Goal: Task Accomplishment & Management: Use online tool/utility

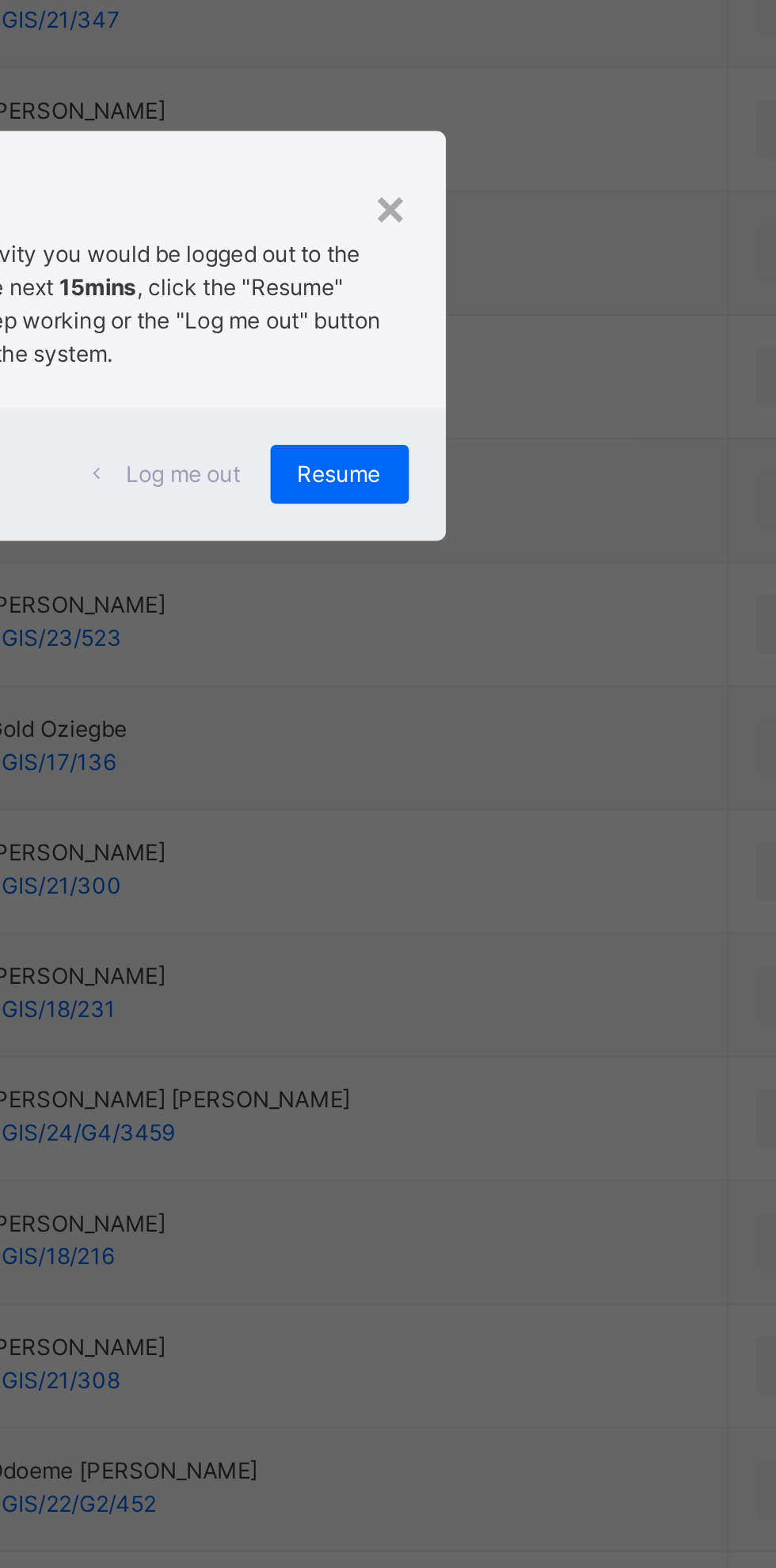
click at [497, 851] on span "Resume" at bounding box center [478, 844] width 36 height 14
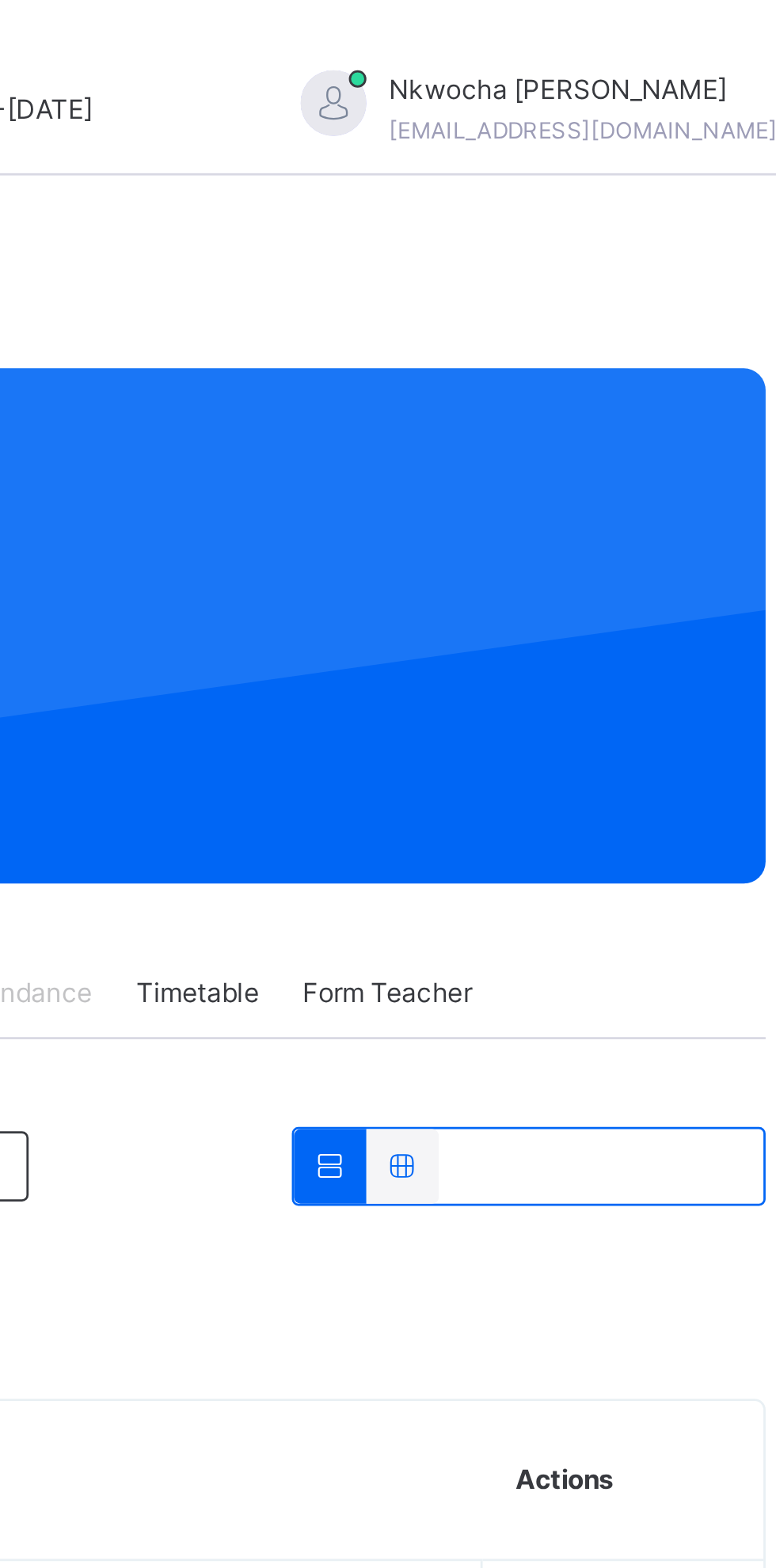
click at [727, 37] on div "[PERSON_NAME] [EMAIL_ADDRESS][DOMAIN_NAME]" at bounding box center [674, 40] width 222 height 29
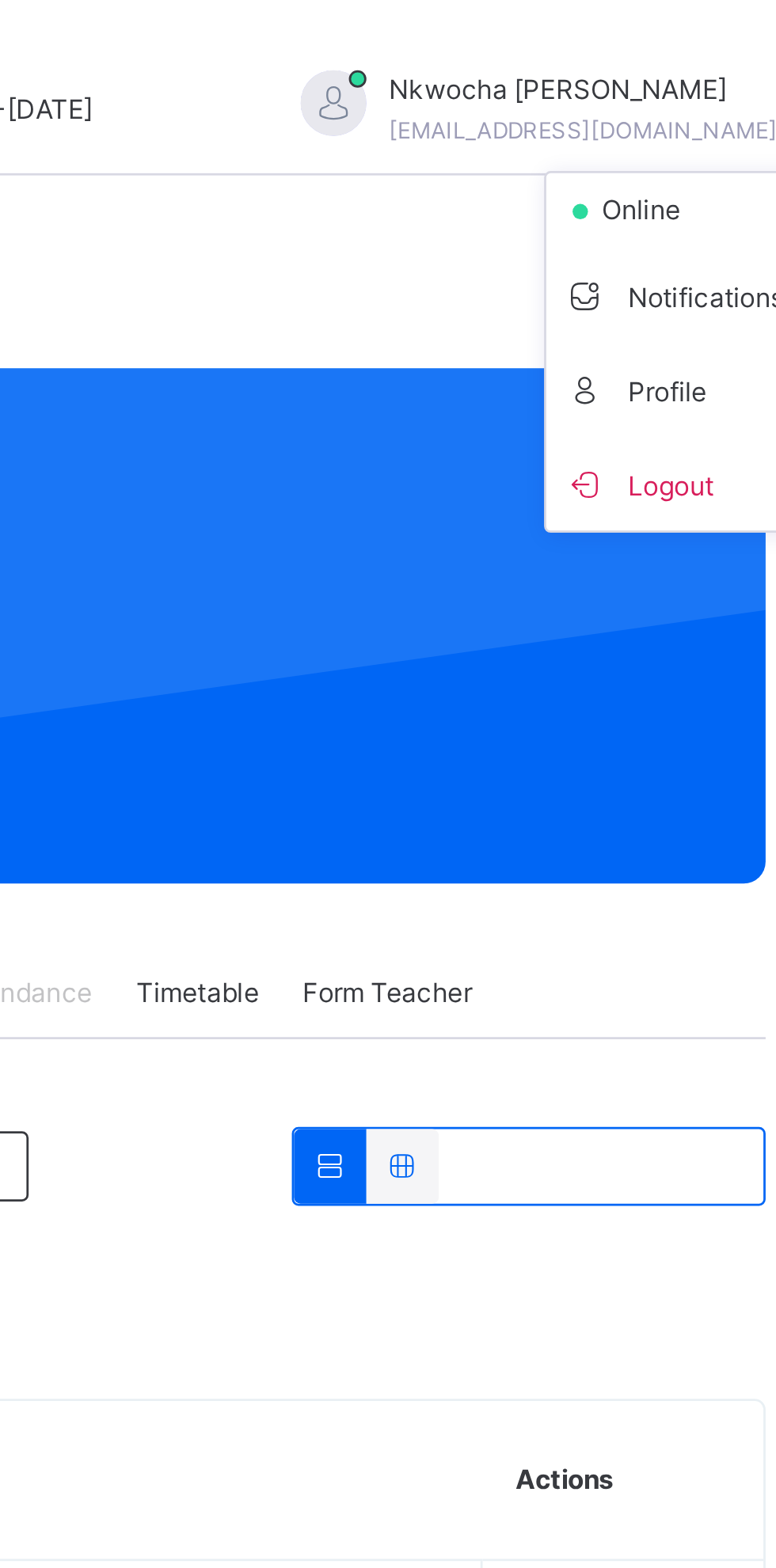
click at [712, 62] on ul "online Notifications Profile Logout" at bounding box center [727, 127] width 119 height 131
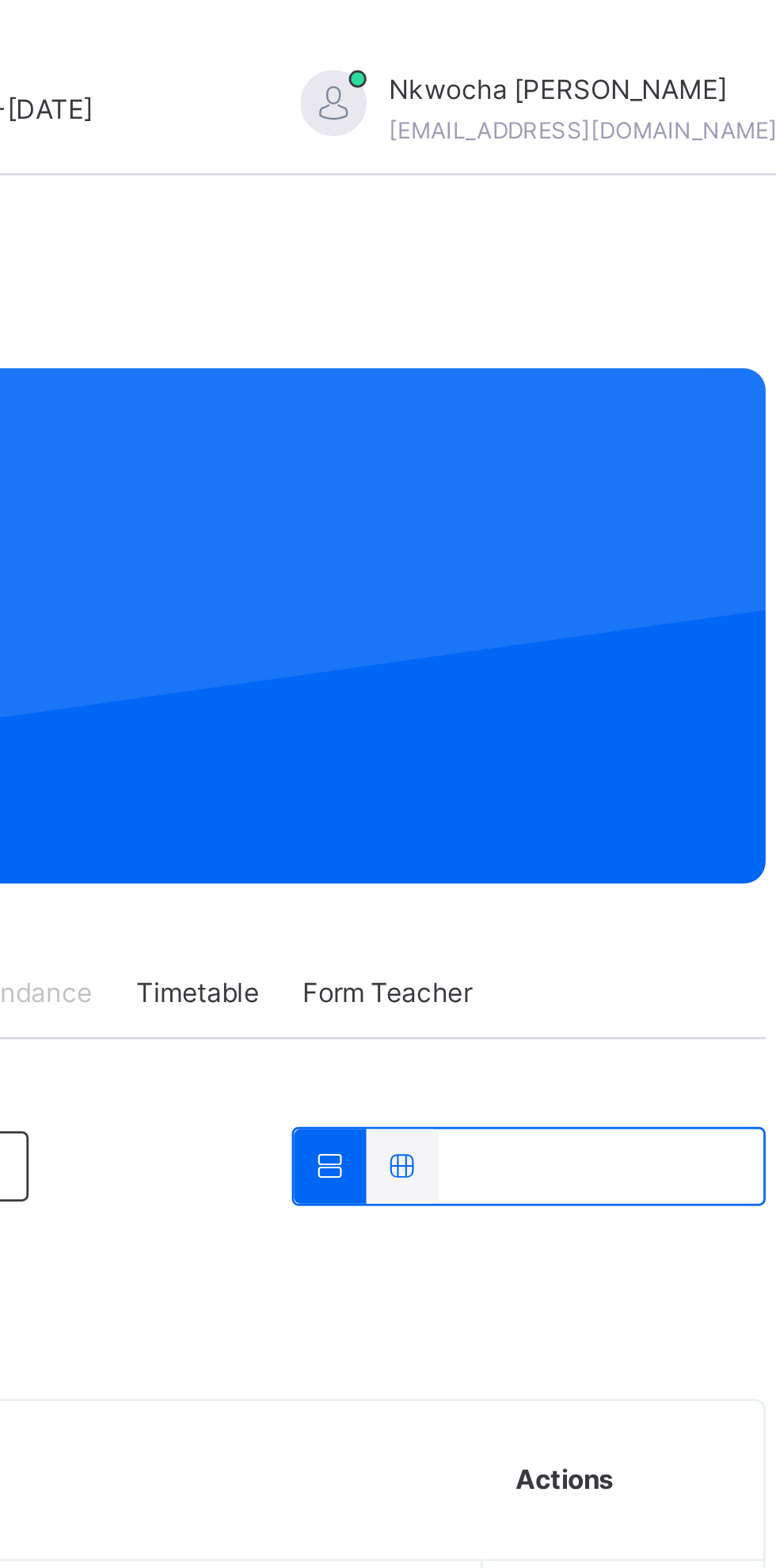
click at [763, 35] on span at bounding box center [770, 40] width 14 height 14
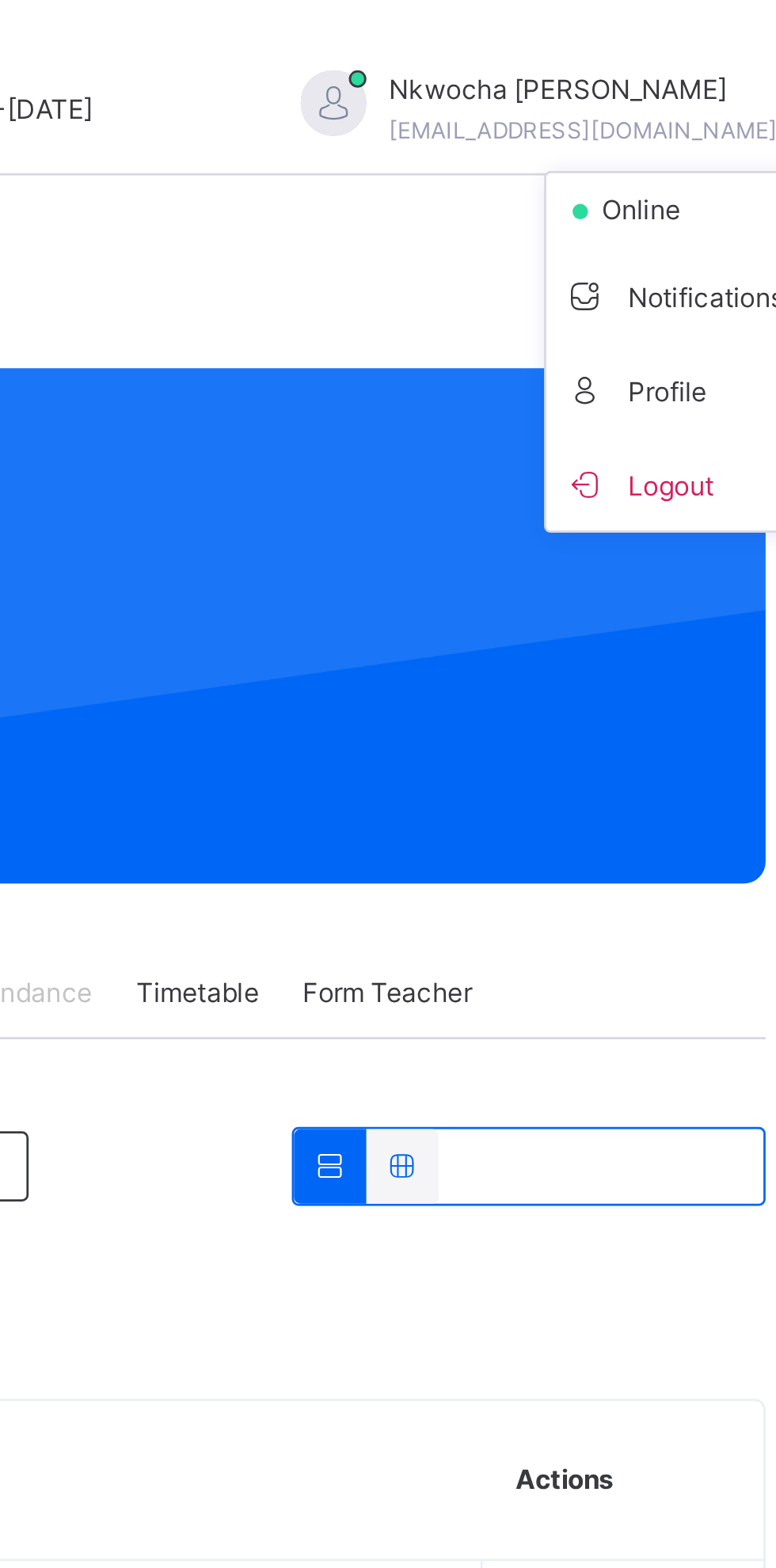
click at [698, 142] on span "Profile" at bounding box center [727, 140] width 104 height 21
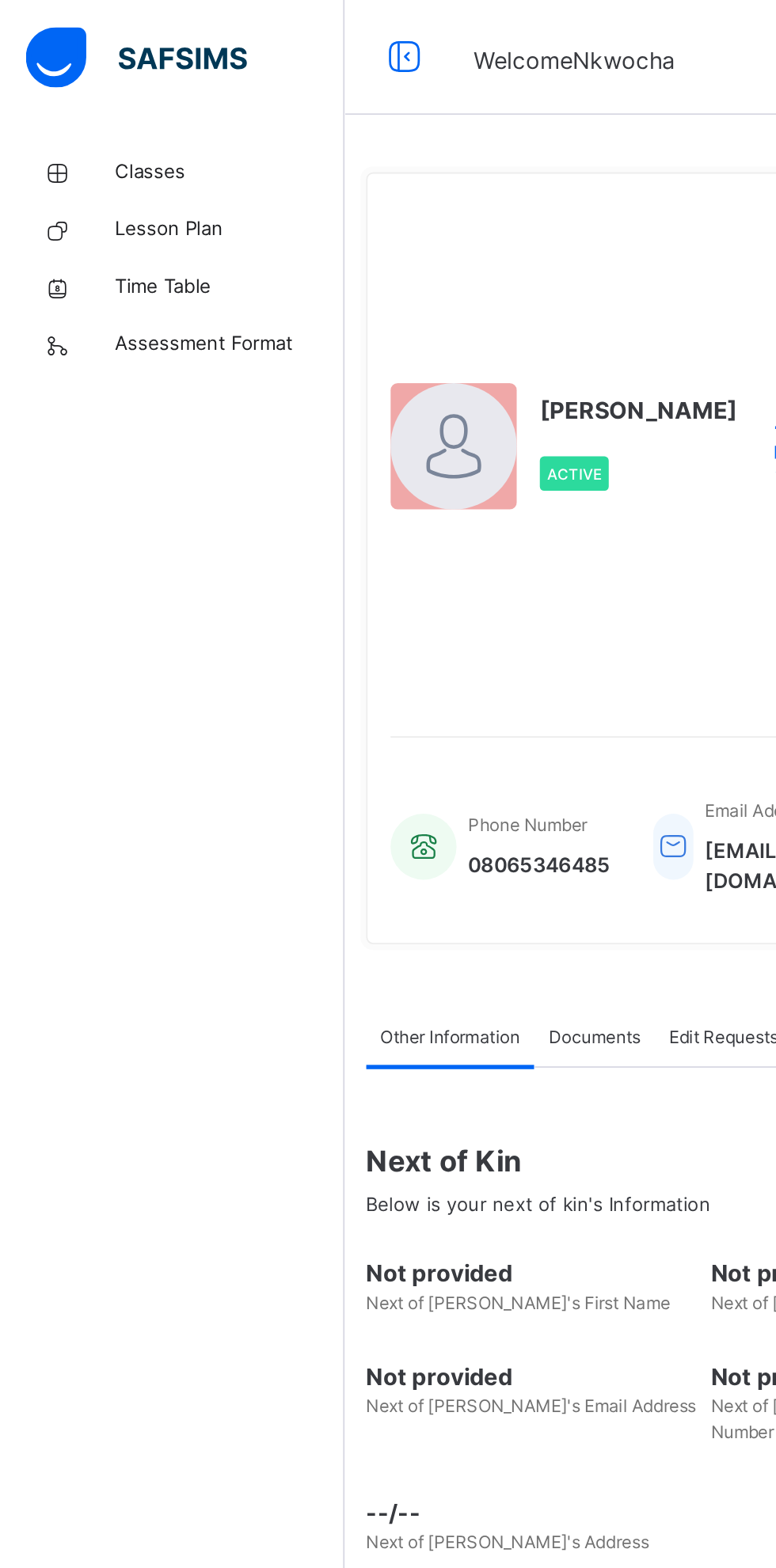
click at [114, 95] on span "Classes" at bounding box center [127, 95] width 127 height 16
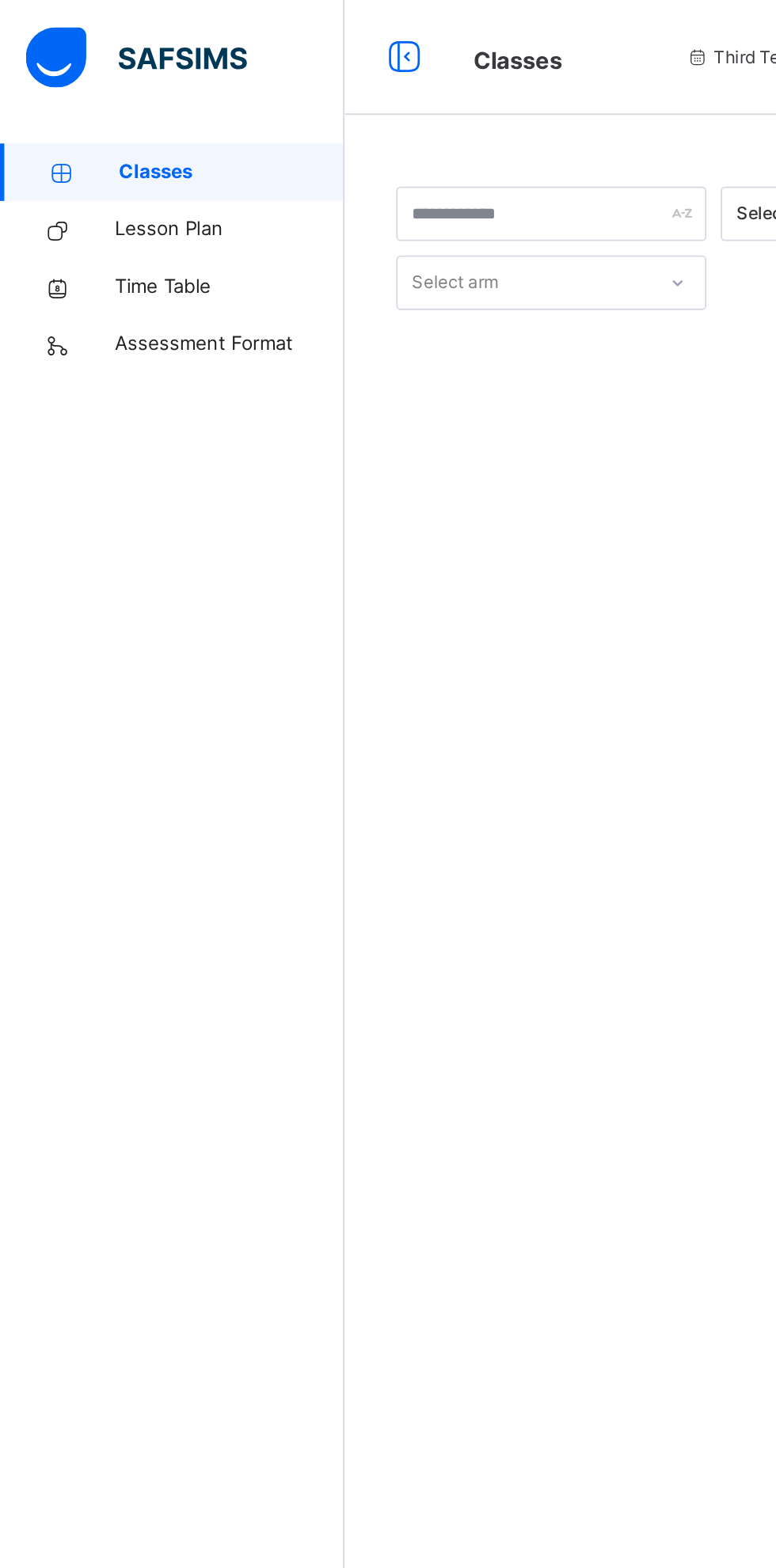
click at [103, 93] on span "Classes" at bounding box center [128, 95] width 124 height 16
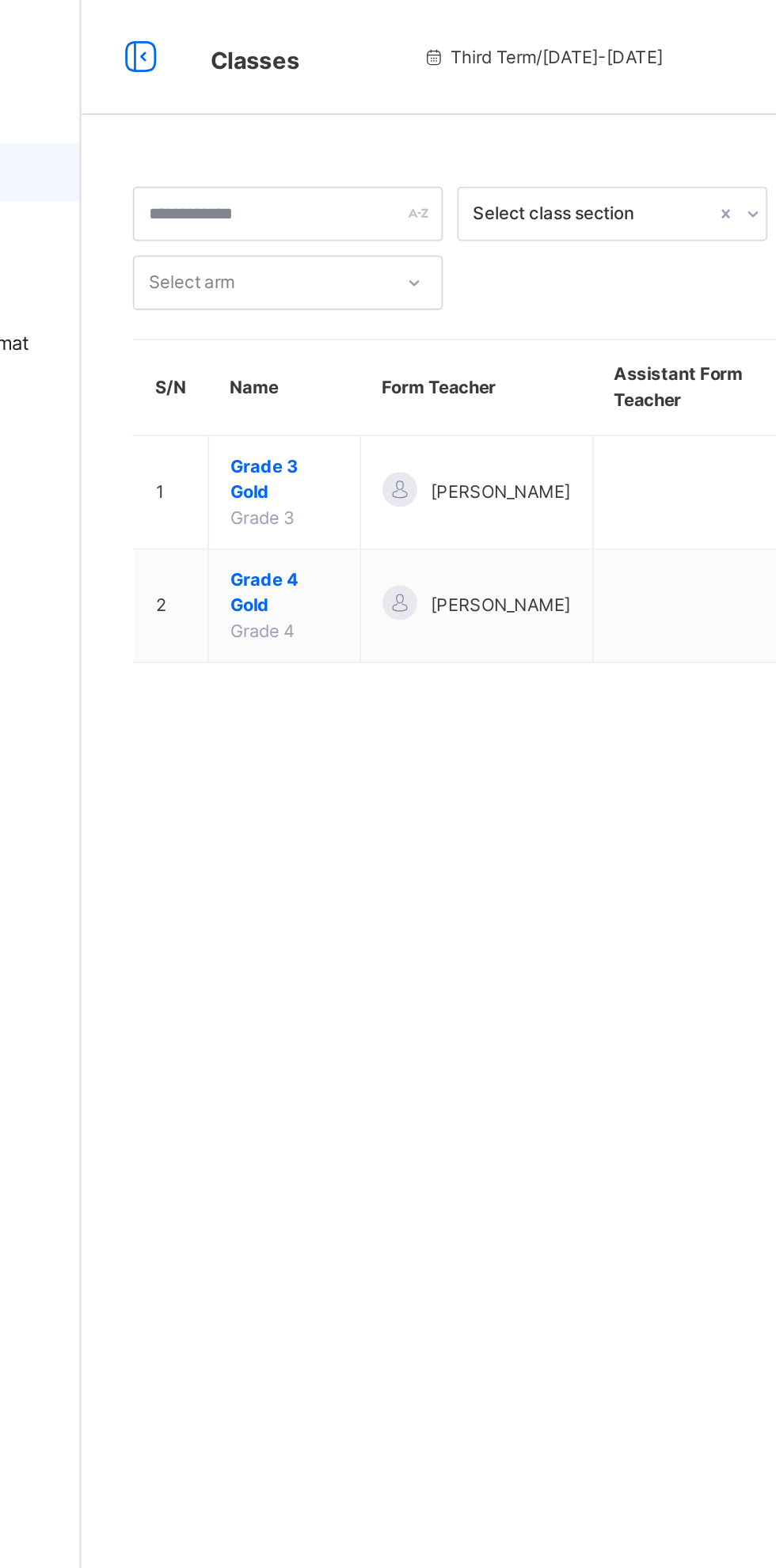
click at [280, 330] on span "Grade 4 Gold" at bounding box center [302, 327] width 60 height 29
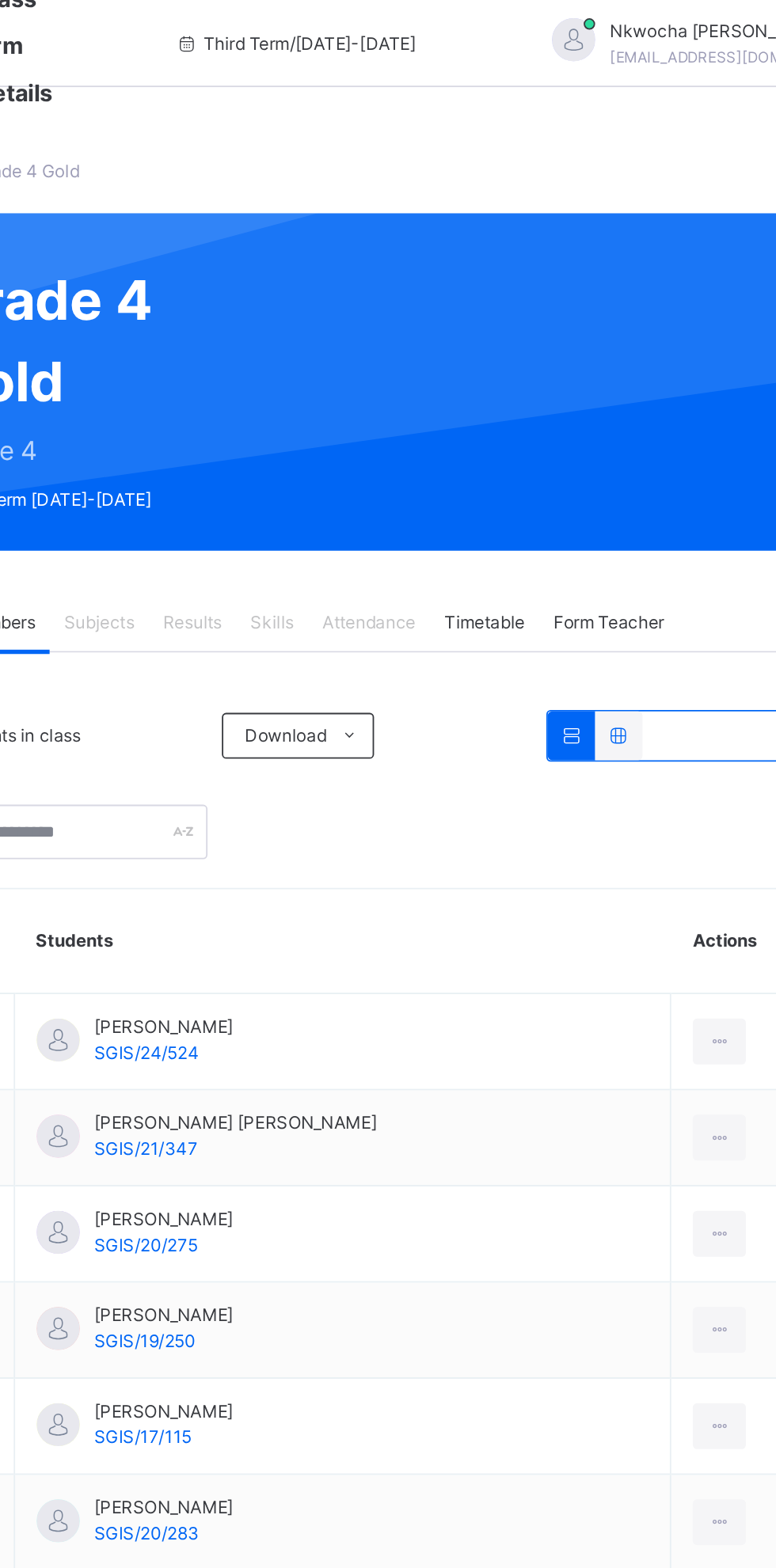
click at [474, 356] on span "Attendance" at bounding box center [478, 359] width 52 height 14
click at [482, 361] on span "Attendance" at bounding box center [478, 359] width 52 height 14
click at [478, 374] on div "Attendance" at bounding box center [478, 359] width 68 height 32
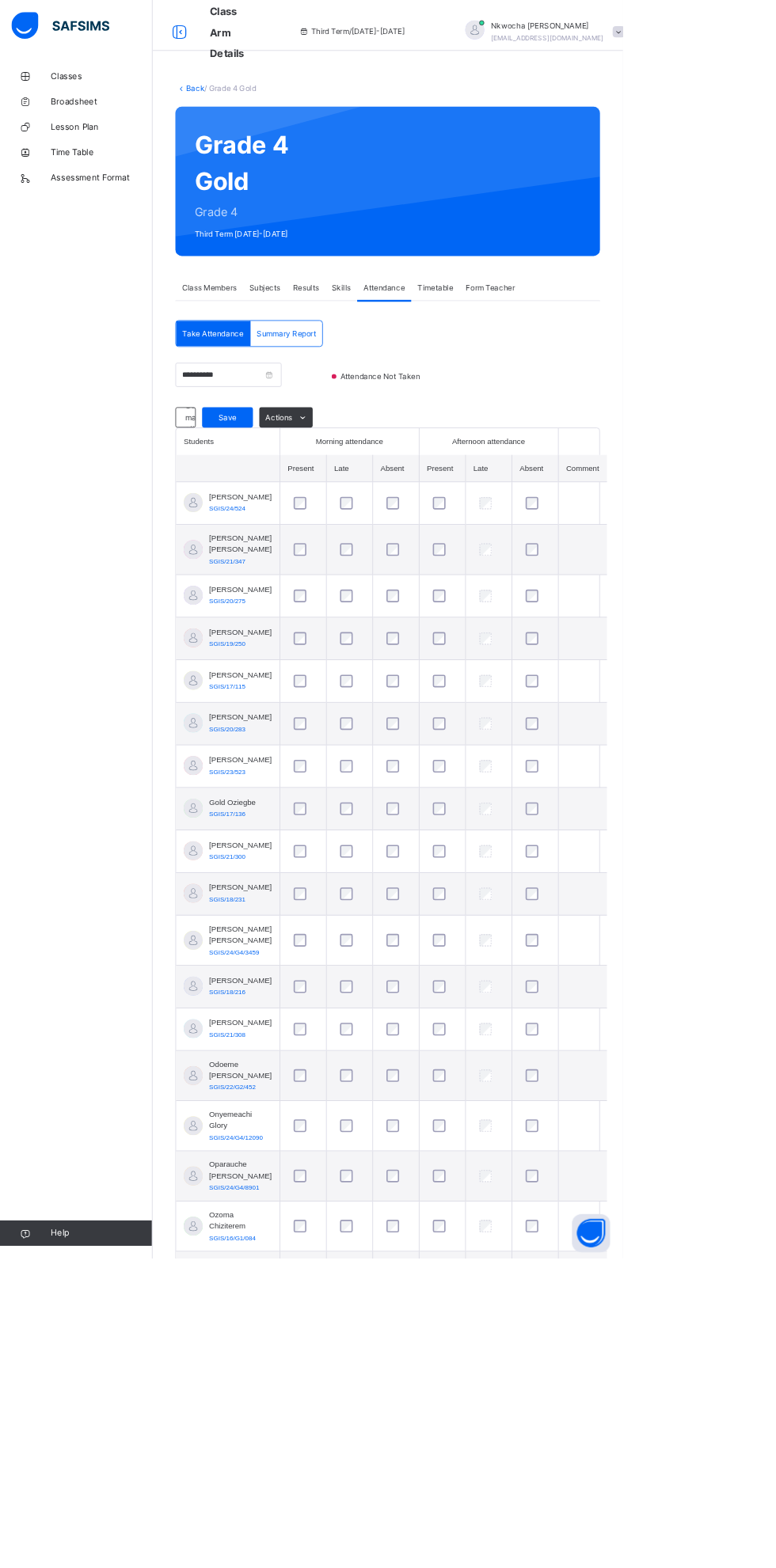
click at [0, 1567] on html "Class Arm Details Third Term / 2024-2025 Nkwocha Agnes agnesnkwocha90@gmail.com…" at bounding box center [388, 939] width 776 height 1877
click at [498, 356] on span "Attendance" at bounding box center [478, 359] width 52 height 14
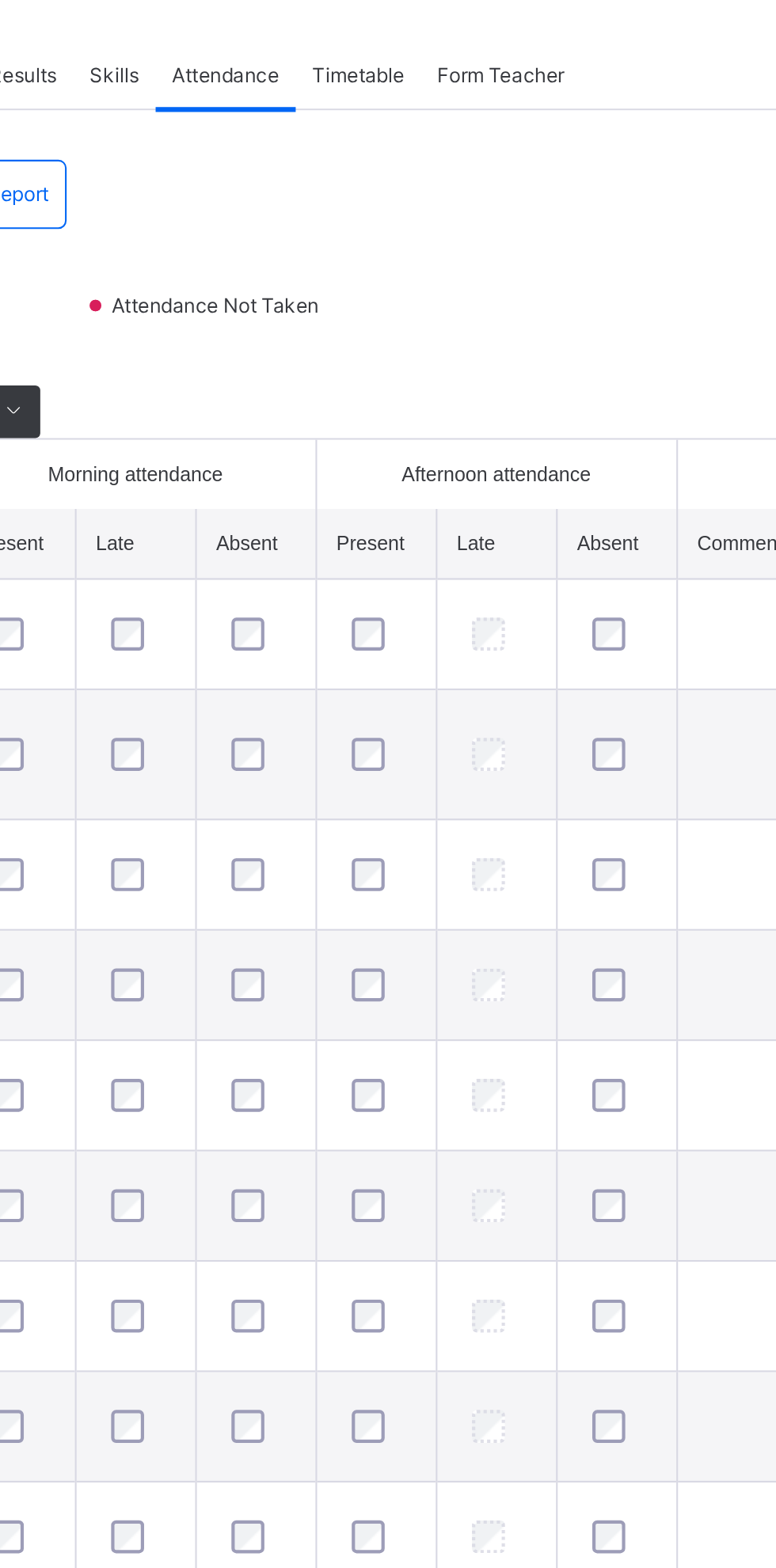
click at [485, 353] on span "Attendance" at bounding box center [478, 359] width 52 height 14
click at [492, 364] on span "Attendance" at bounding box center [478, 359] width 52 height 14
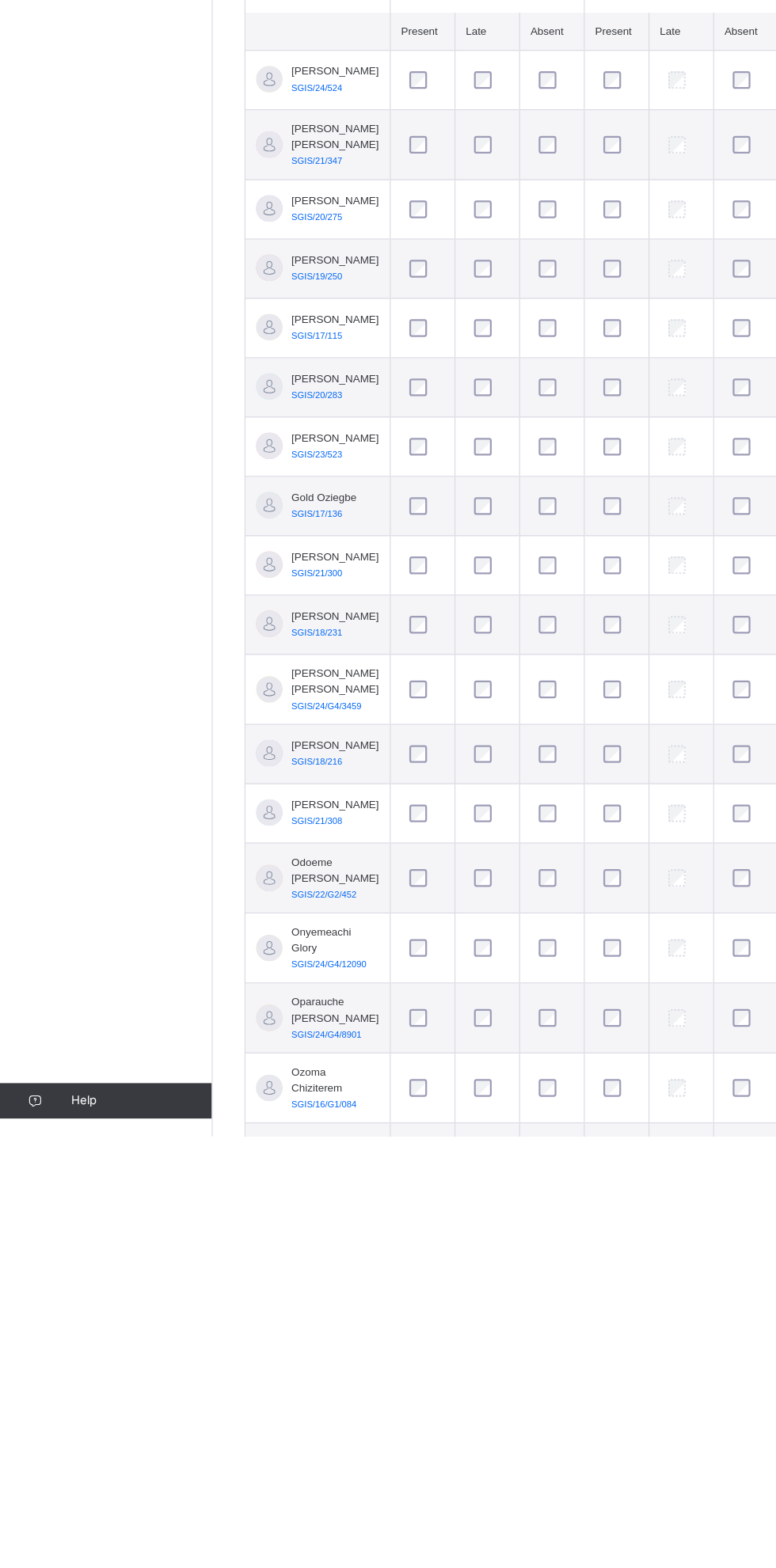
scroll to position [5, 0]
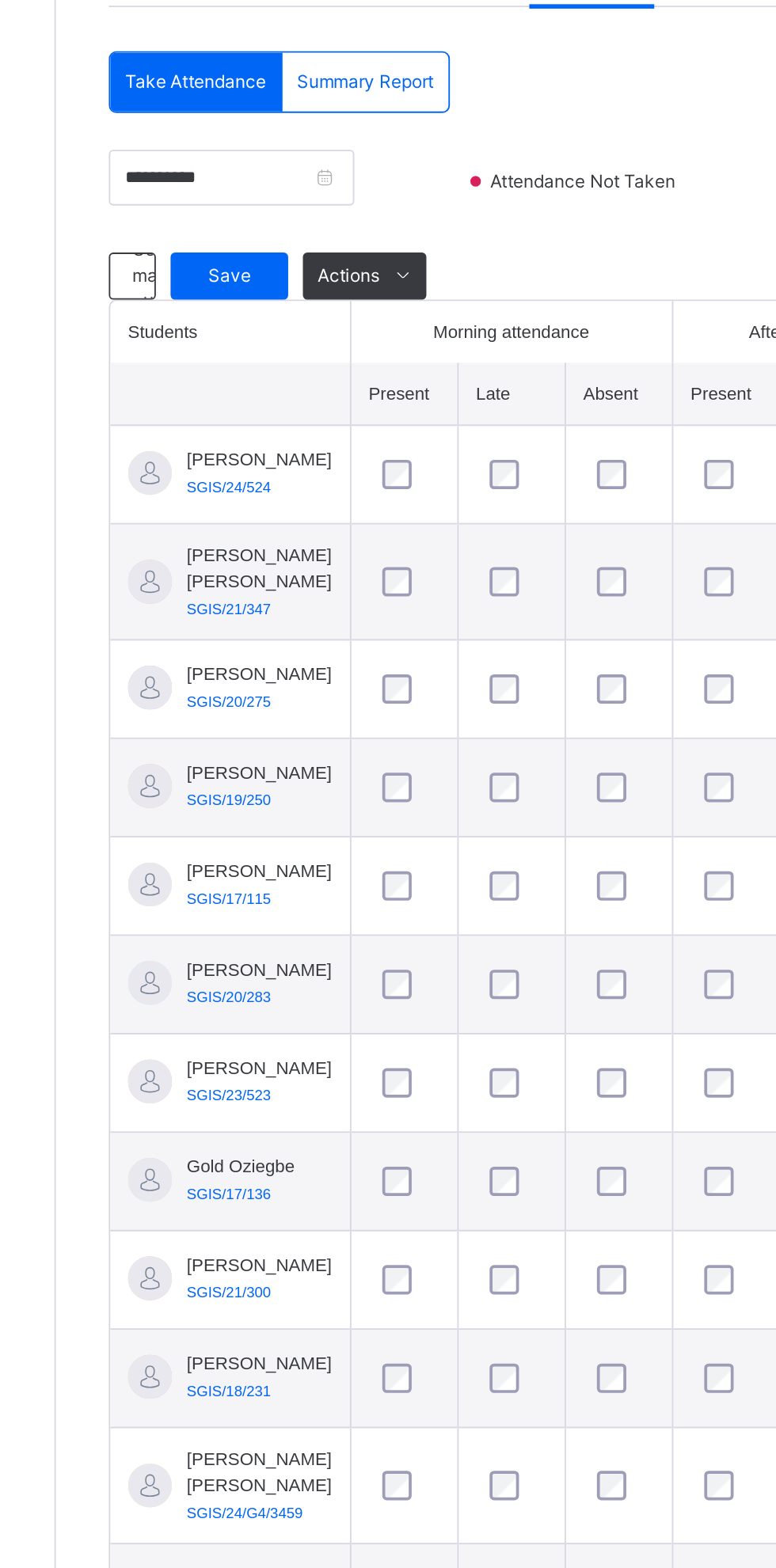
click at [470, 469] on span "Attendance Not Taken" at bounding box center [474, 465] width 106 height 14
click at [243, 519] on div "Use manual attendance" at bounding box center [232, 516] width 25 height 25
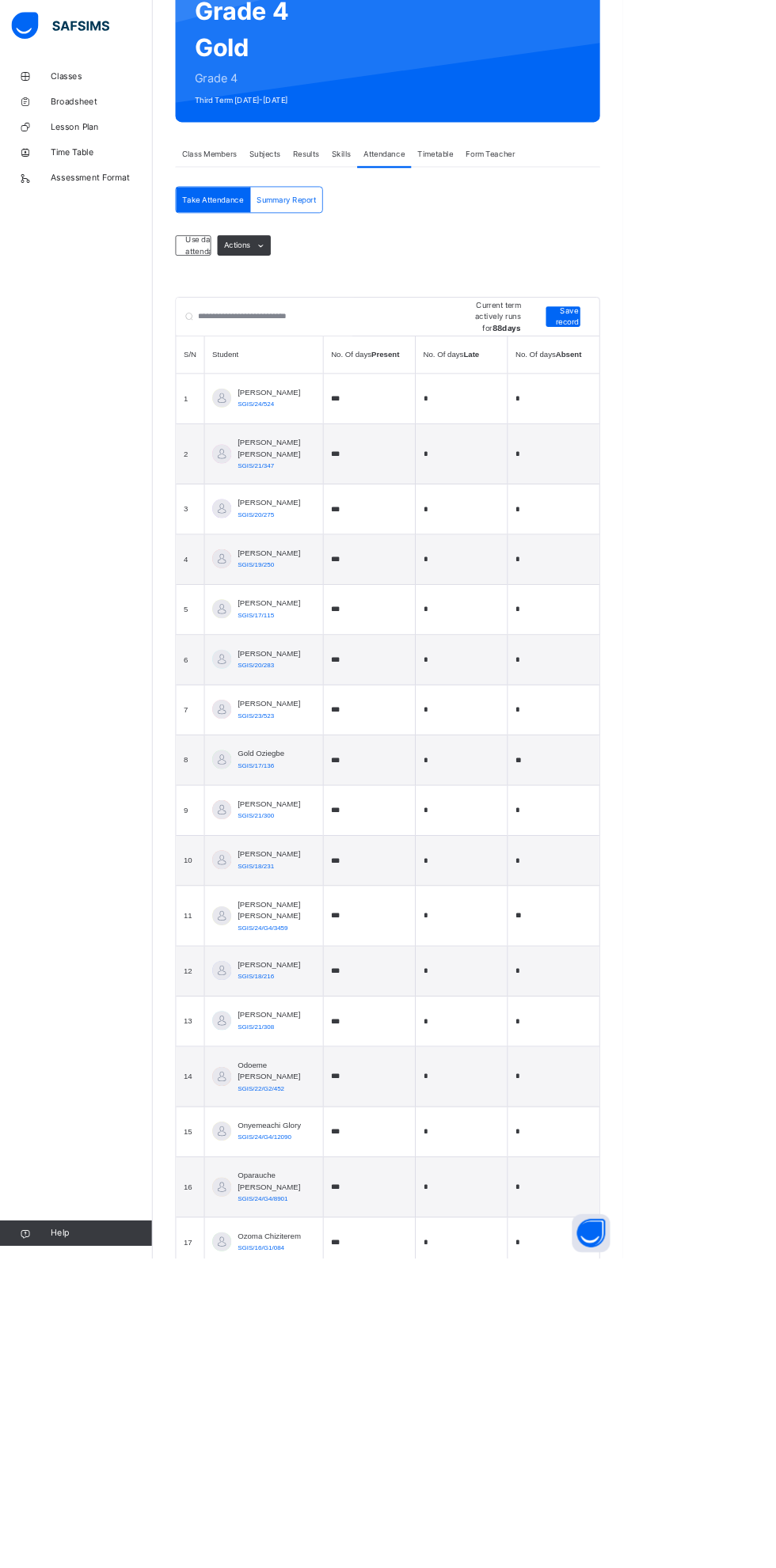
scroll to position [12, 0]
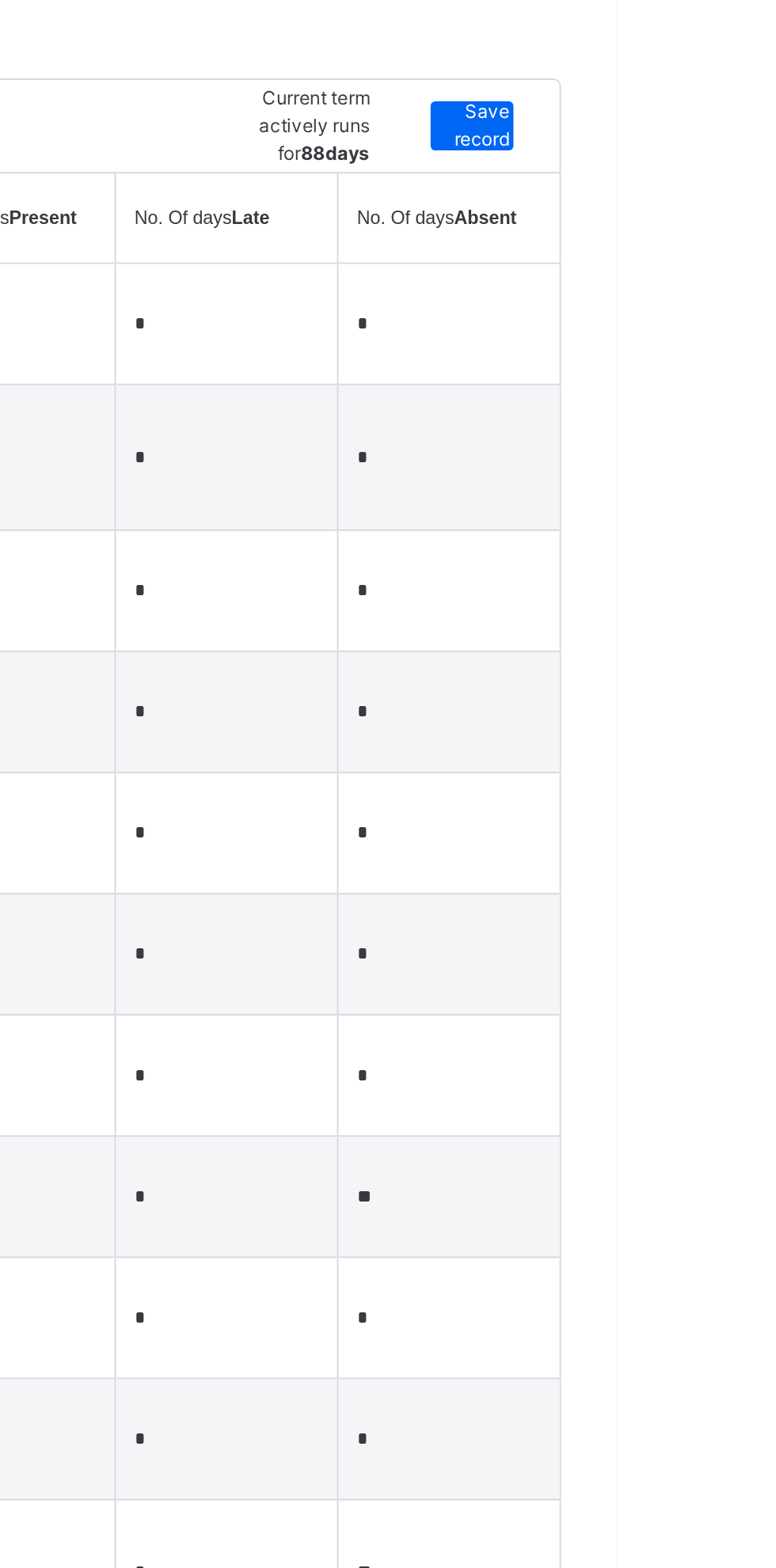
click at [720, 563] on span "Save record" at bounding box center [707, 550] width 29 height 29
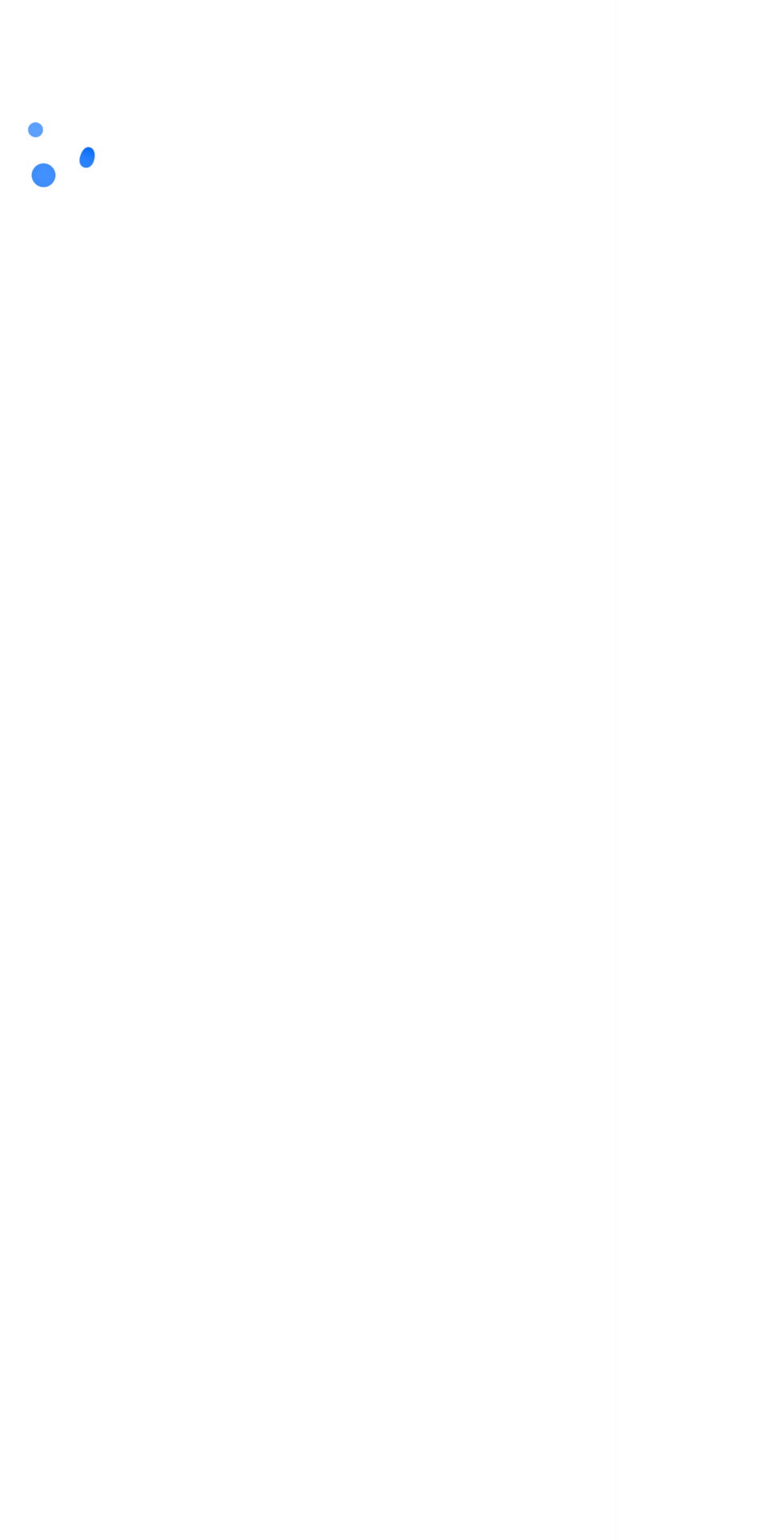
scroll to position [0, 0]
